Goal: Check status

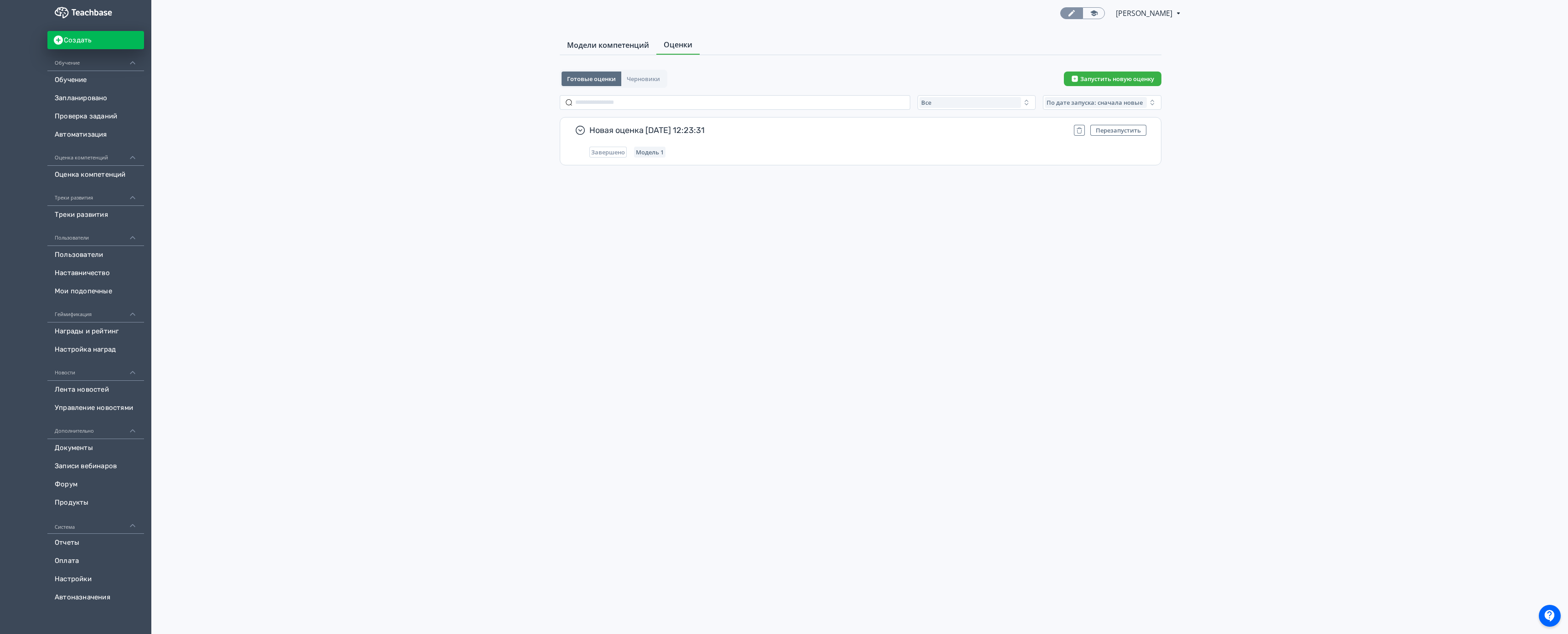
click at [567, 41] on span "Модели компетенций" at bounding box center [608, 45] width 82 height 11
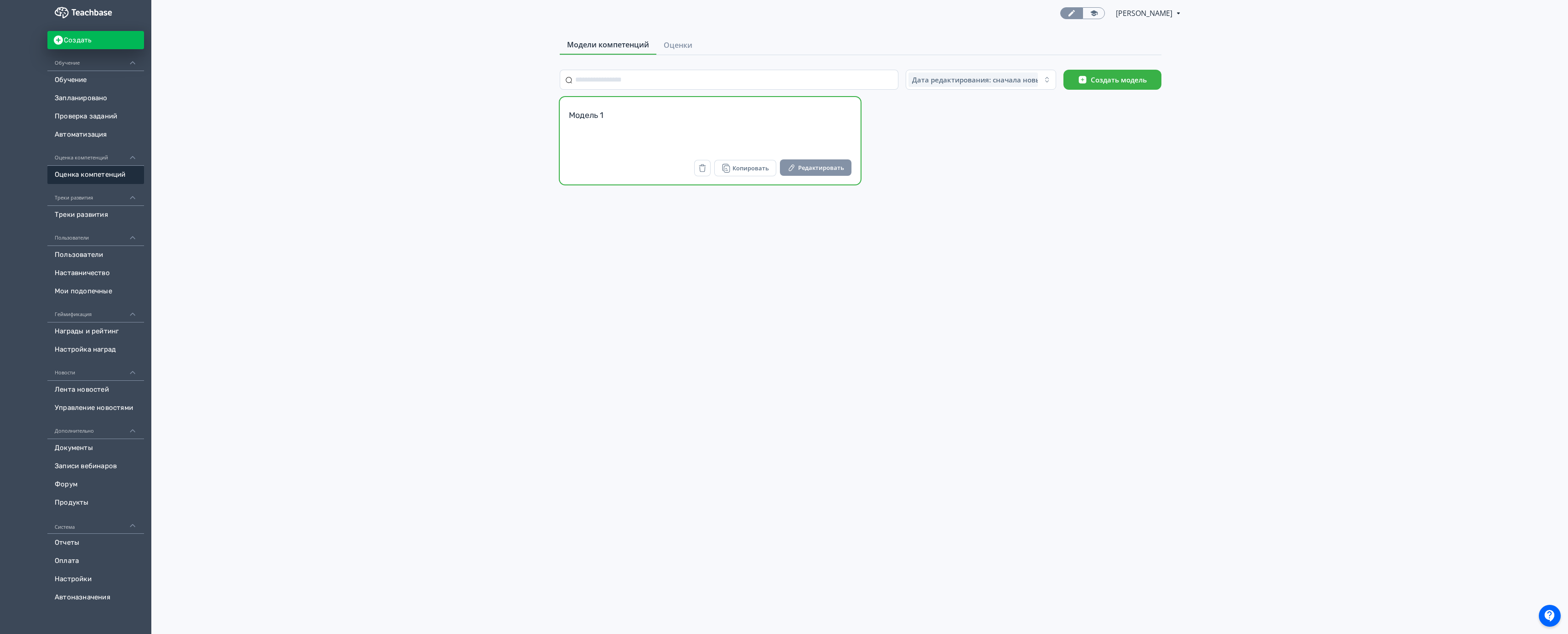
click at [780, 168] on button "Редактировать" at bounding box center [816, 167] width 72 height 16
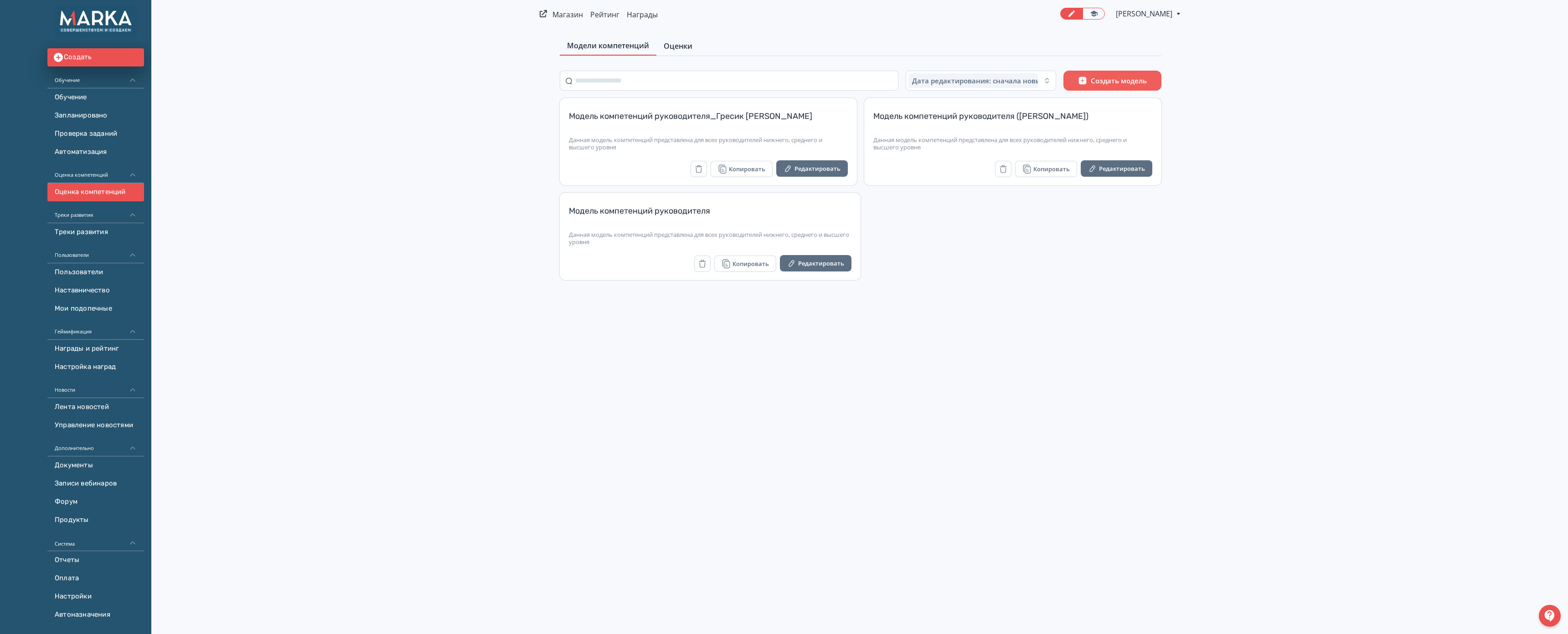
click at [663, 44] on span "Оценки" at bounding box center [677, 46] width 29 height 11
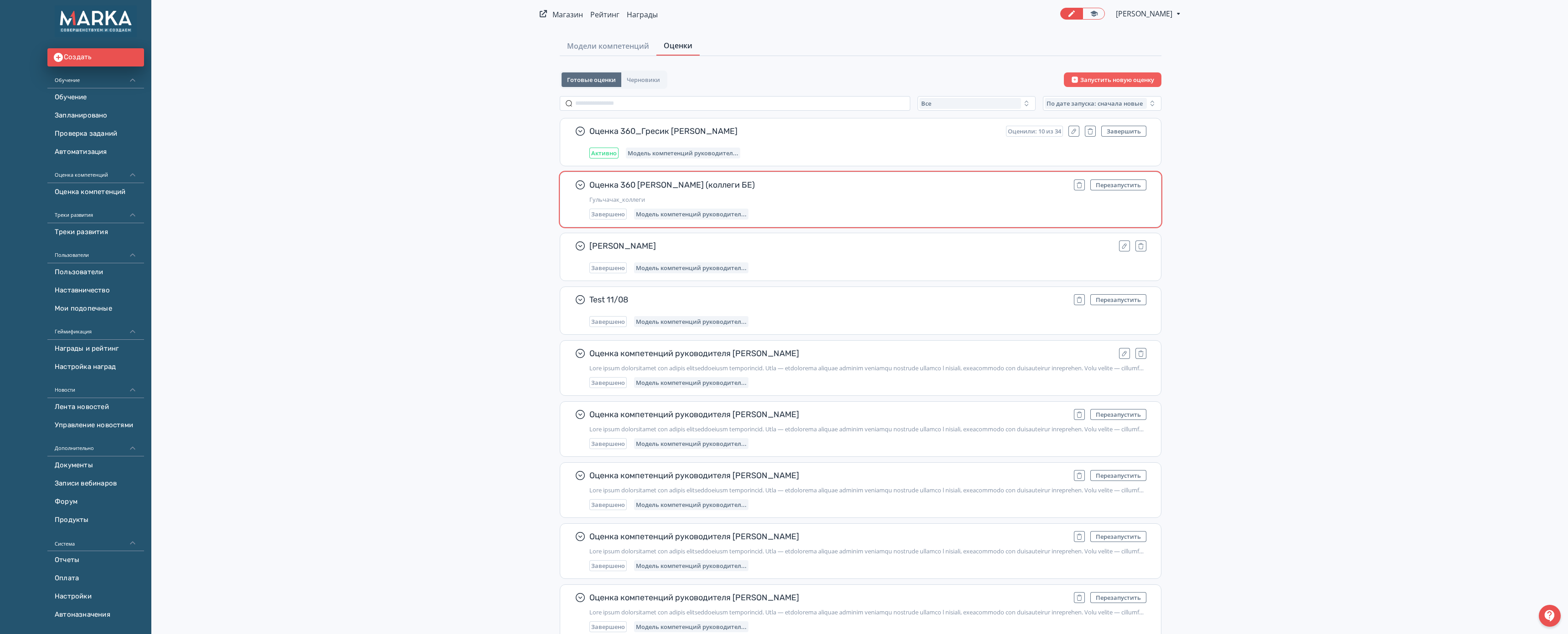
click at [589, 193] on div "Оценка 360 Митрофановой Гульчачак (коллеги БЕ) Перезапустить Гульчачак_коллеги …" at bounding box center [867, 200] width 557 height 40
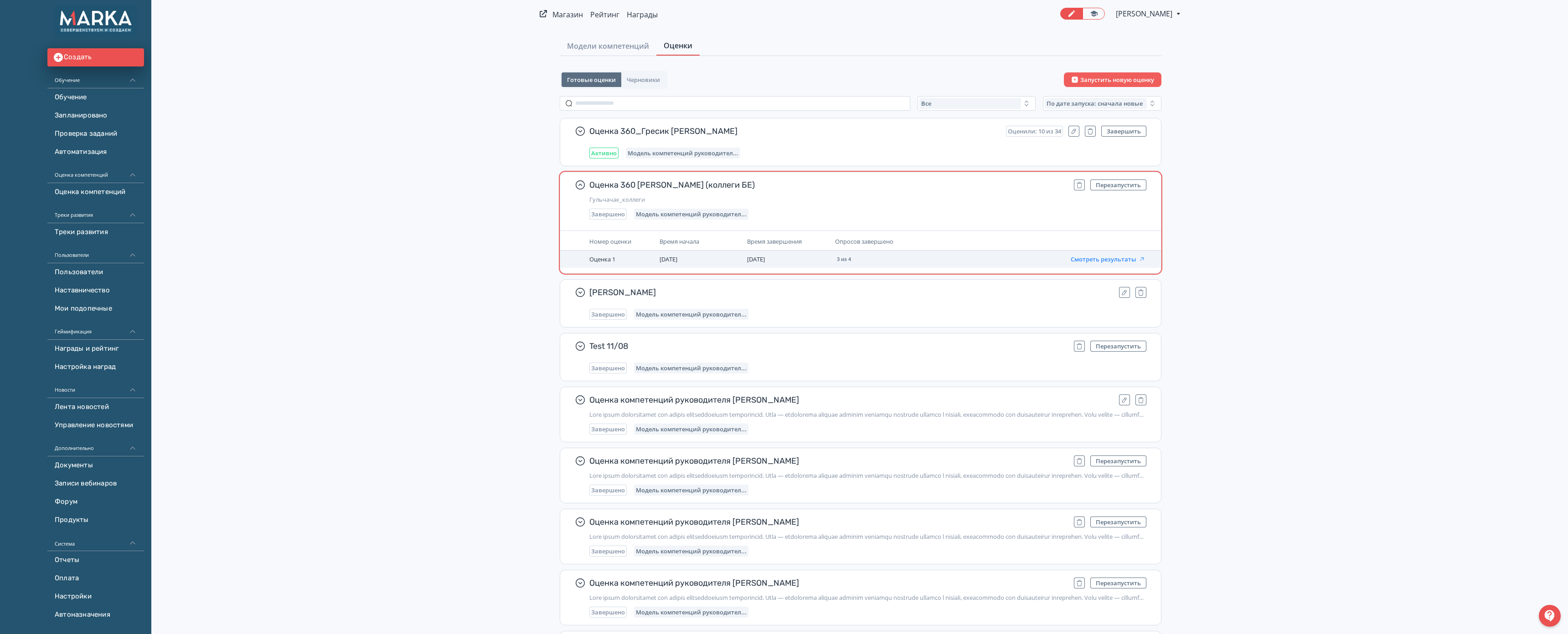
click at [1071, 259] on button "Смотреть результаты" at bounding box center [1108, 259] width 75 height 7
